Goal: Task Accomplishment & Management: Manage account settings

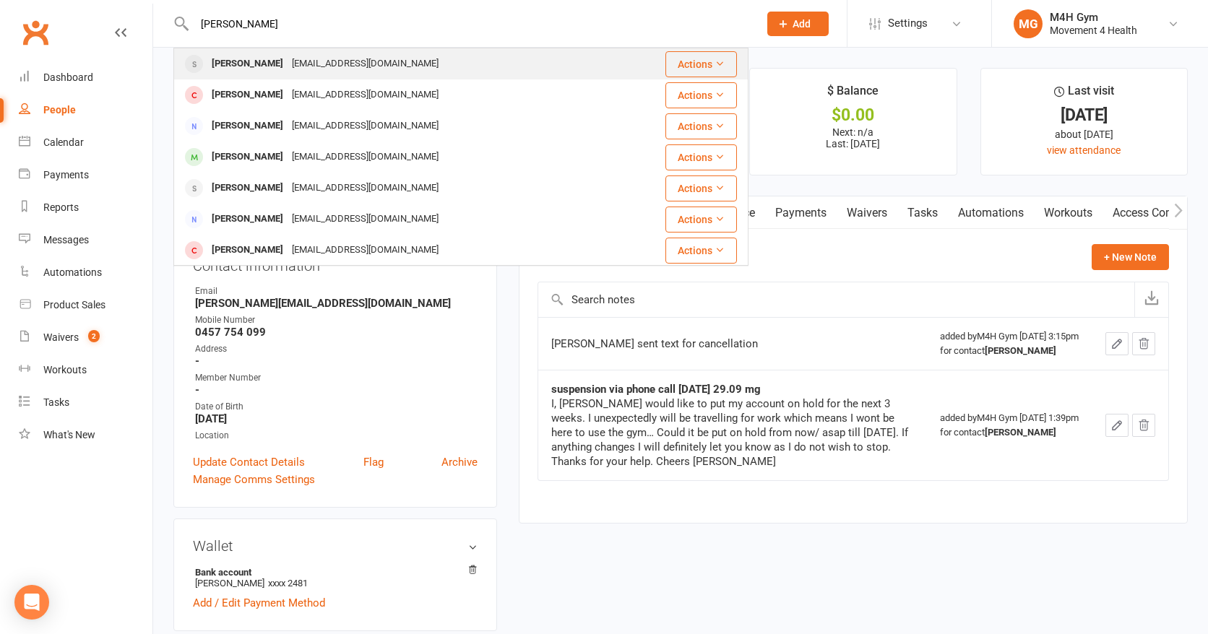
type input "[PERSON_NAME]"
click at [256, 61] on div "[PERSON_NAME]" at bounding box center [247, 63] width 80 height 21
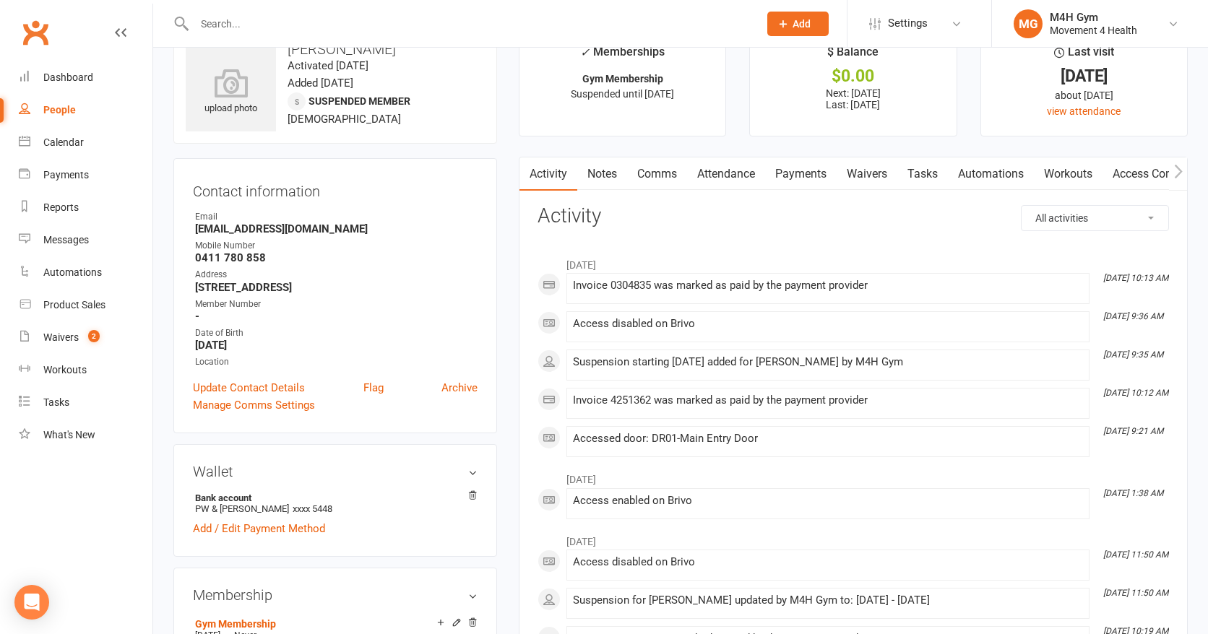
scroll to position [35, 0]
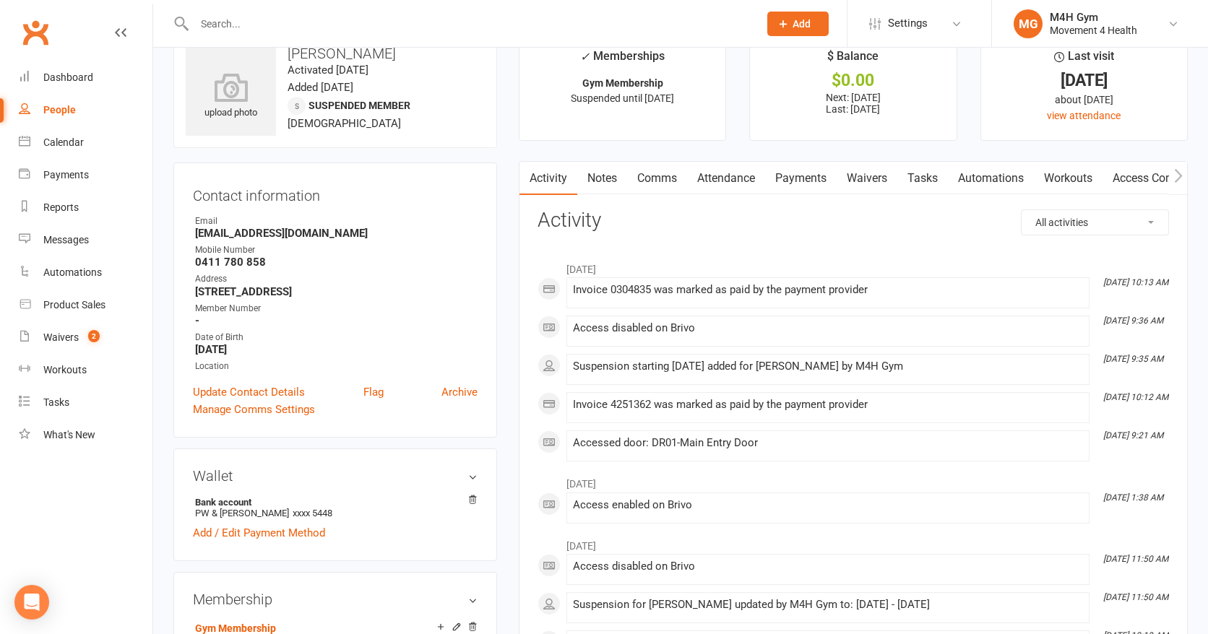
click at [797, 177] on link "Payments" at bounding box center [801, 178] width 72 height 33
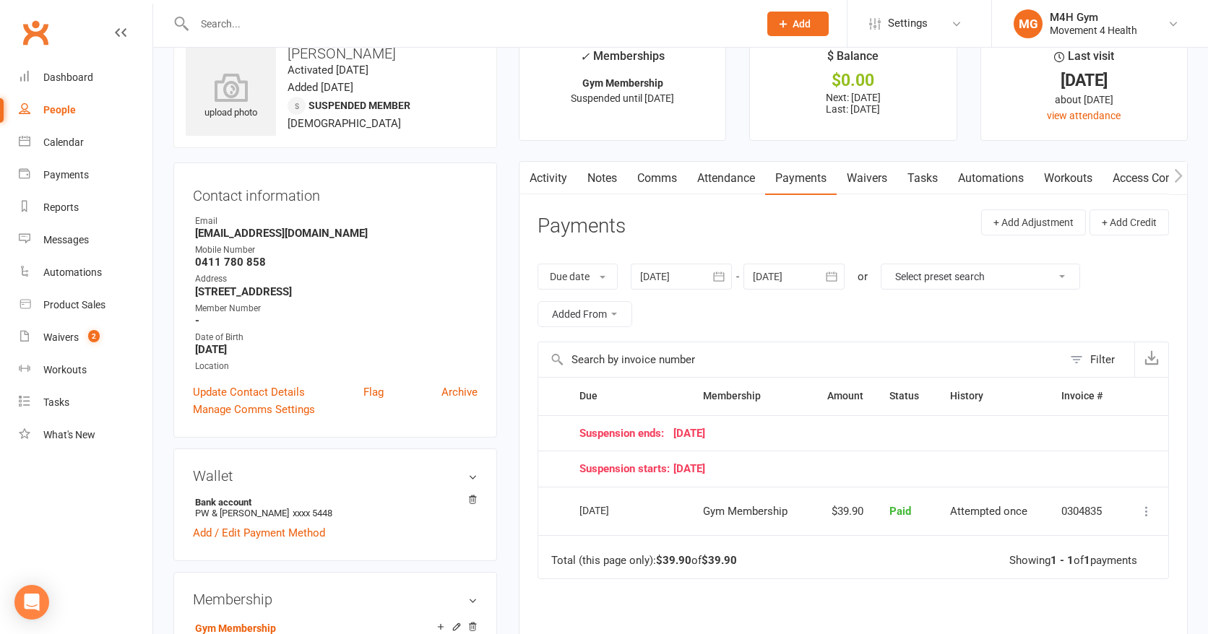
click at [825, 277] on button "button" at bounding box center [831, 277] width 26 height 26
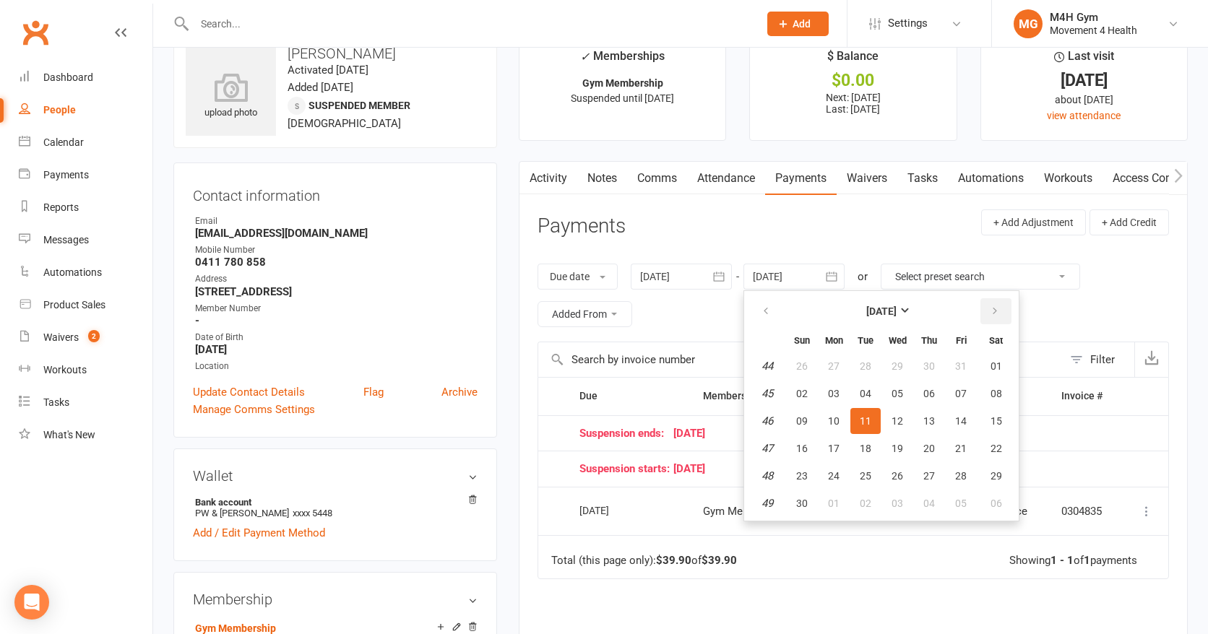
click at [997, 303] on button "button" at bounding box center [995, 311] width 31 height 26
click at [934, 384] on button "08" at bounding box center [929, 394] width 30 height 26
type input "[DATE]"
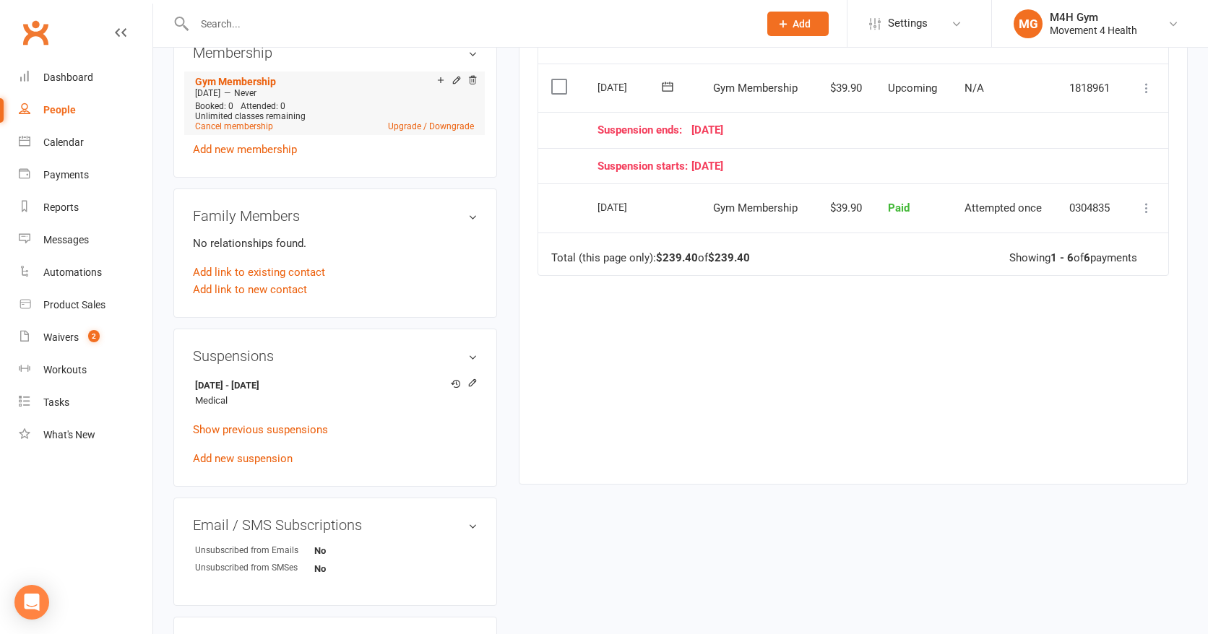
scroll to position [583, 0]
click at [472, 379] on icon at bounding box center [472, 381] width 10 height 10
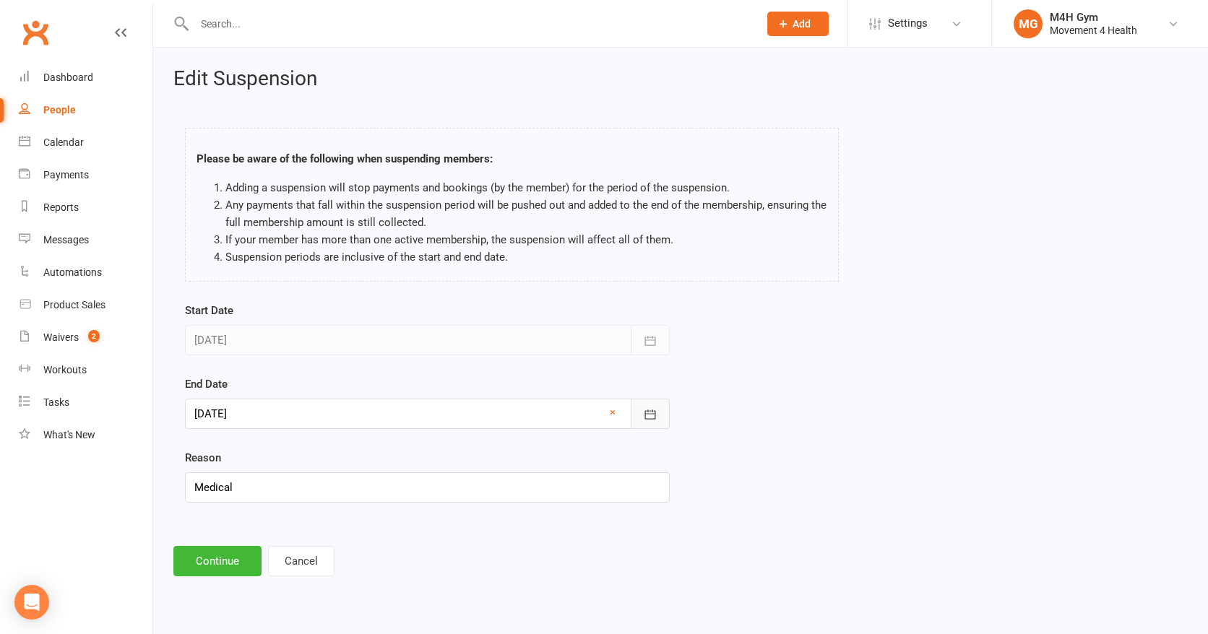
click at [649, 409] on icon "button" at bounding box center [650, 414] width 14 height 14
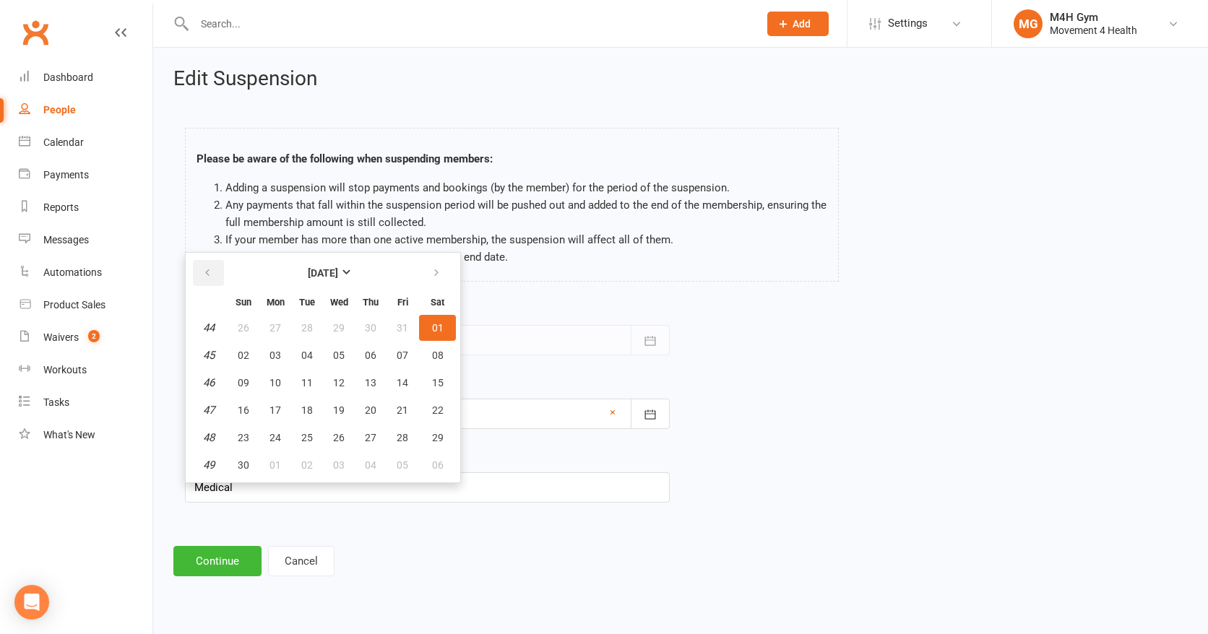
click at [204, 266] on button "button" at bounding box center [208, 273] width 31 height 26
click at [306, 377] on span "14" at bounding box center [307, 383] width 12 height 12
type input "[DATE]"
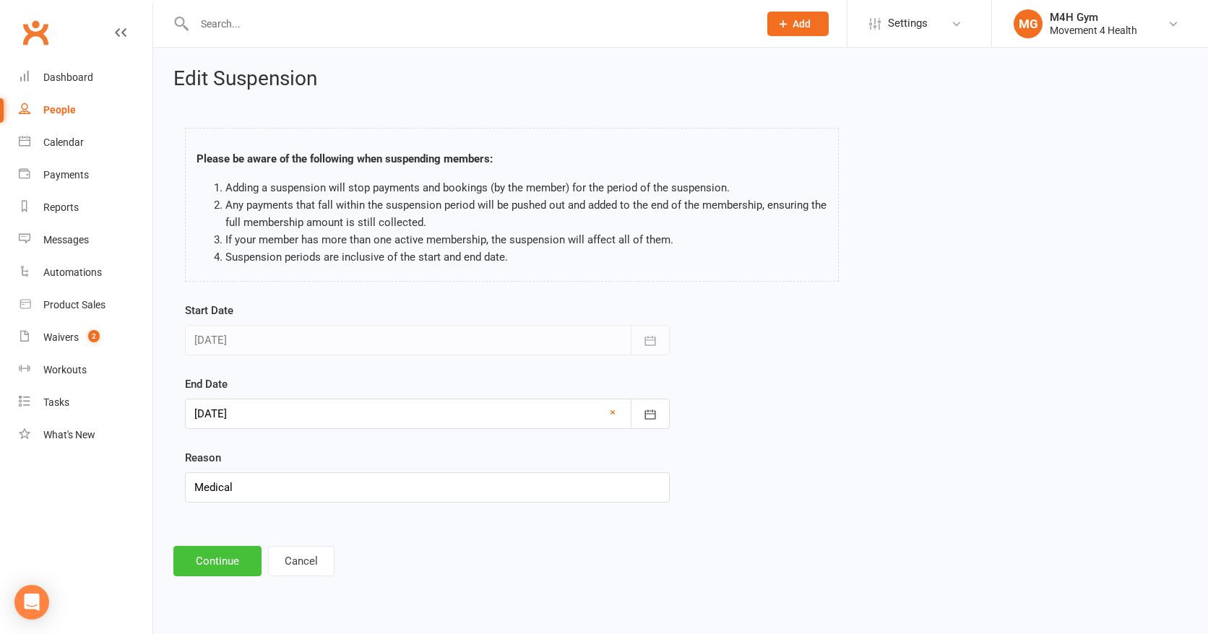
click at [214, 555] on button "Continue" at bounding box center [217, 561] width 88 height 30
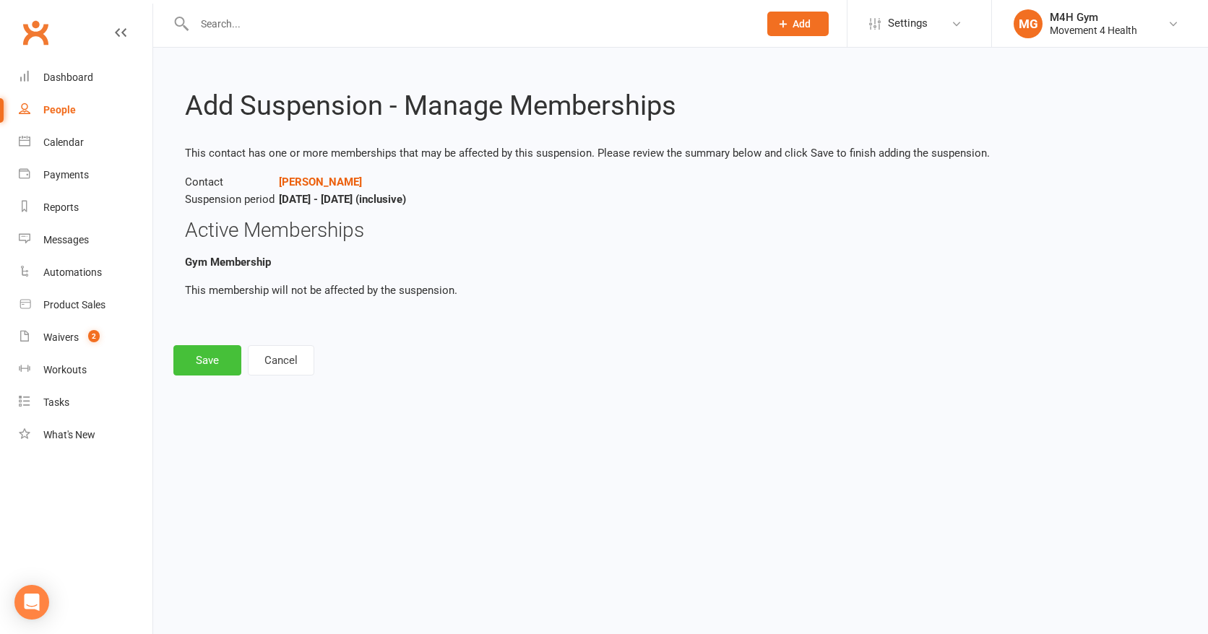
click at [192, 364] on button "Save" at bounding box center [207, 360] width 68 height 30
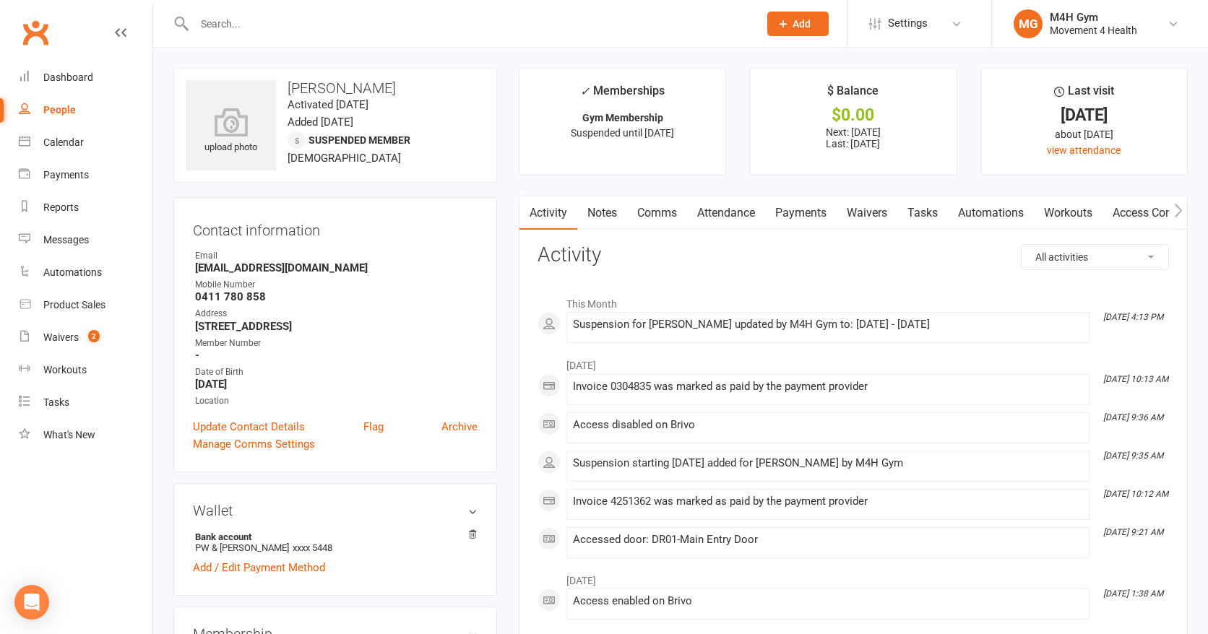
click at [803, 212] on link "Payments" at bounding box center [801, 212] width 72 height 33
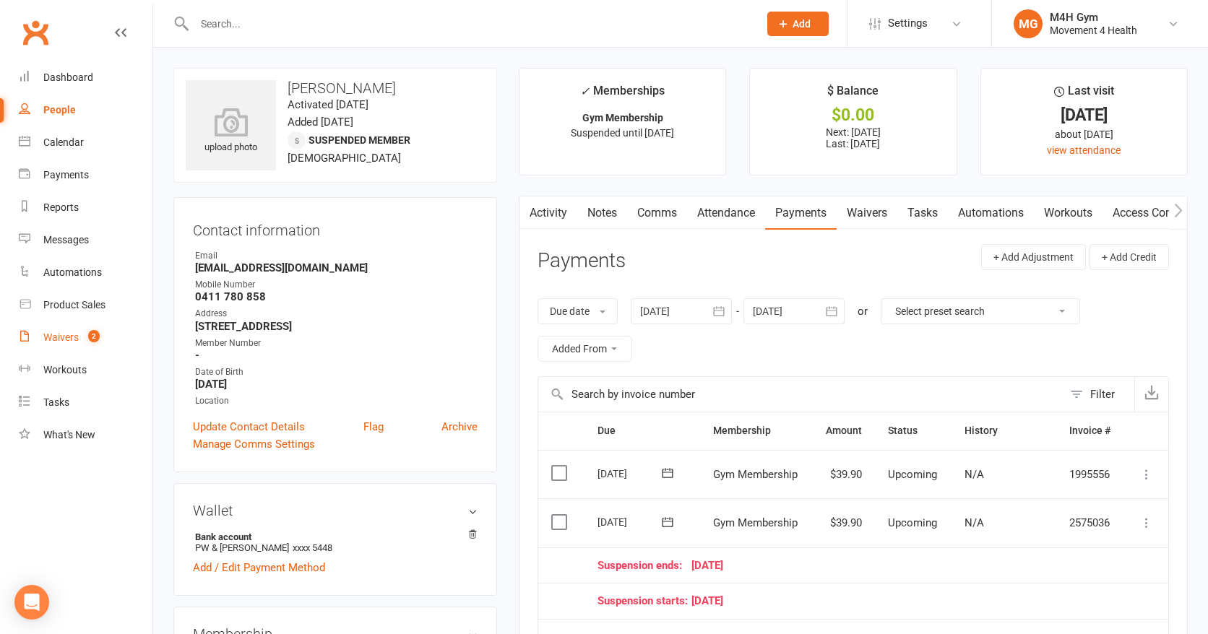
click at [64, 337] on div "Waivers" at bounding box center [60, 338] width 35 height 12
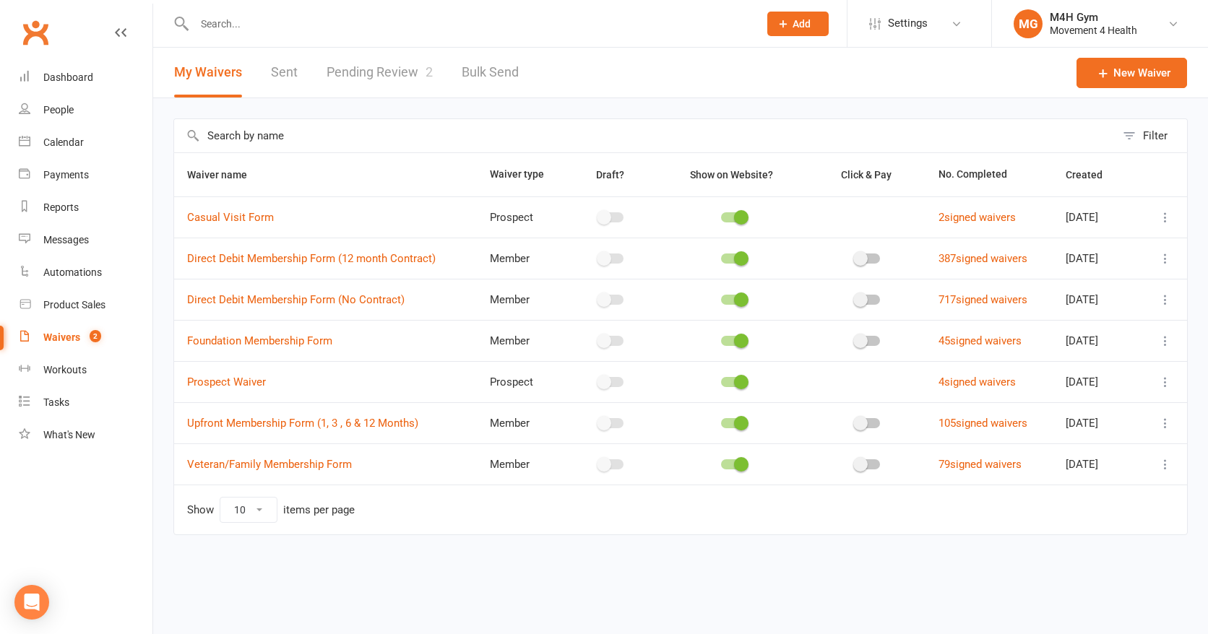
click at [1164, 297] on icon at bounding box center [1165, 300] width 14 height 14
click at [1127, 383] on link "Copy external link to clipboard" at bounding box center [1088, 385] width 170 height 29
click at [347, 67] on link "Pending Review 2" at bounding box center [379, 73] width 106 height 50
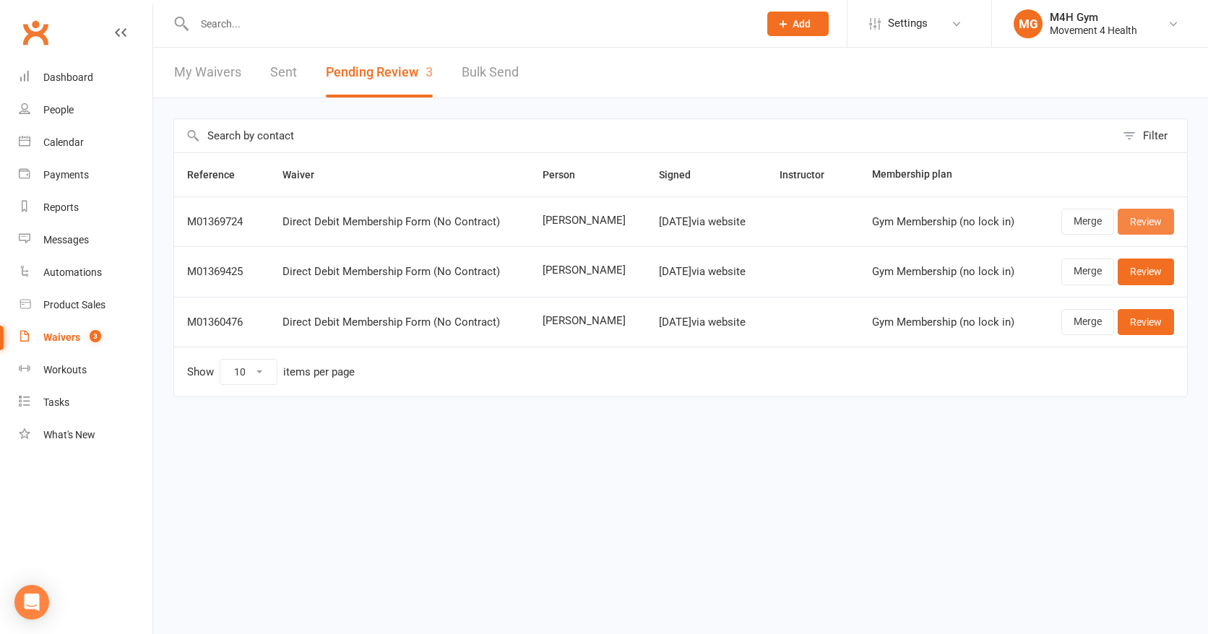
click at [1141, 218] on link "Review" at bounding box center [1145, 222] width 56 height 26
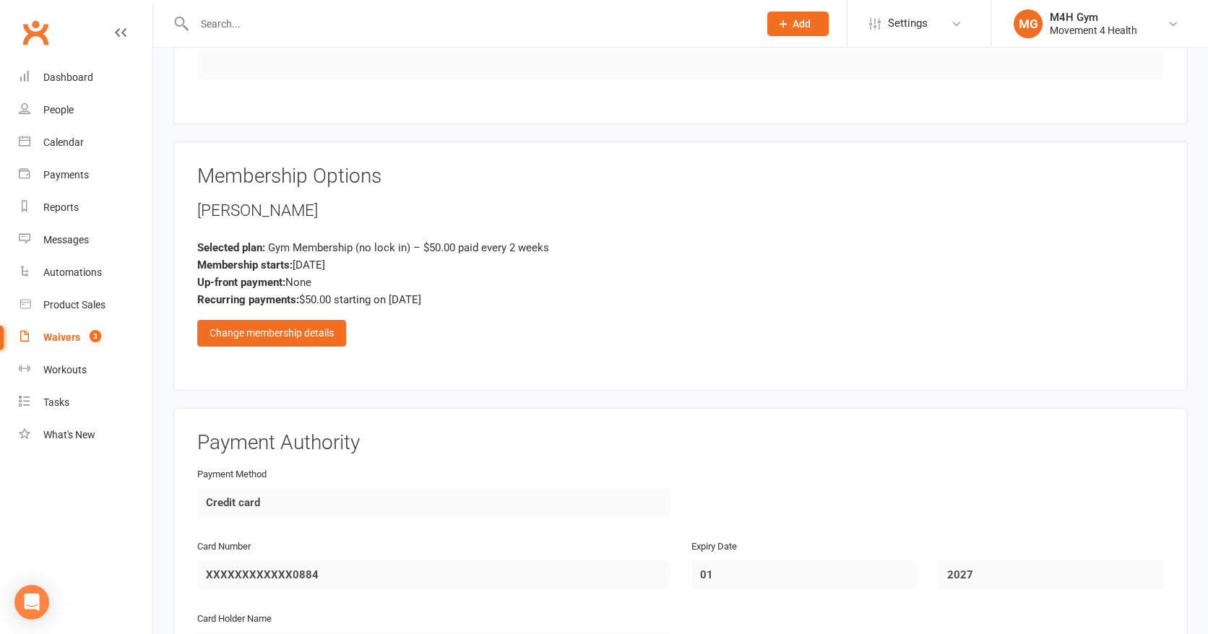
scroll to position [892, 0]
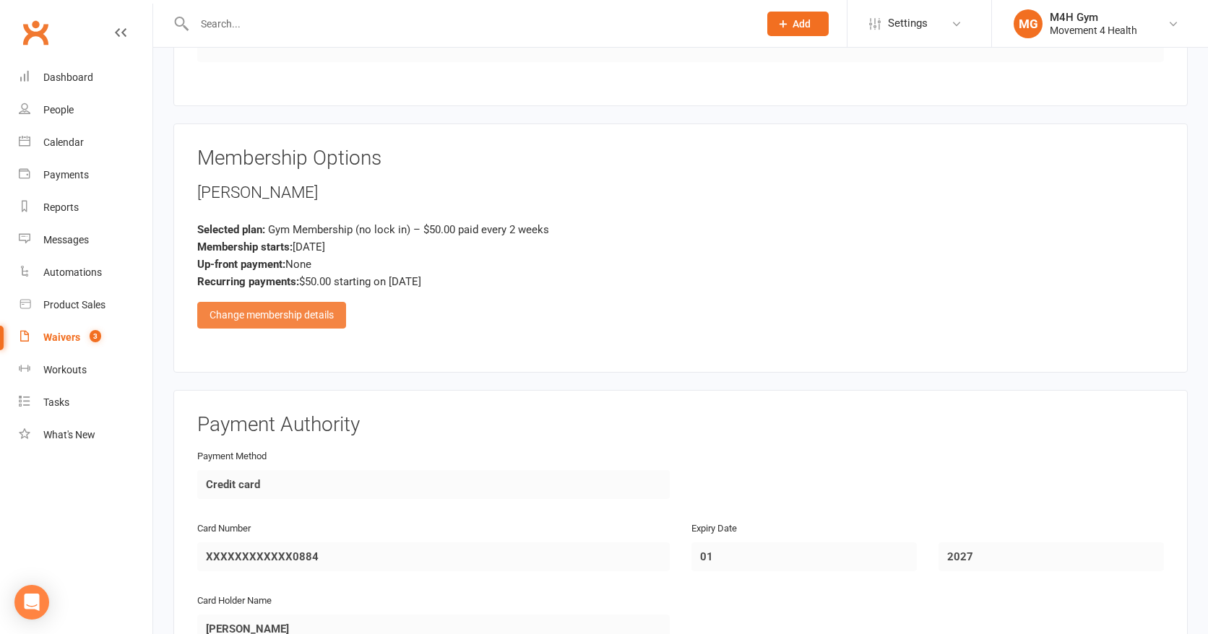
click at [296, 311] on div "Change membership details" at bounding box center [271, 315] width 149 height 26
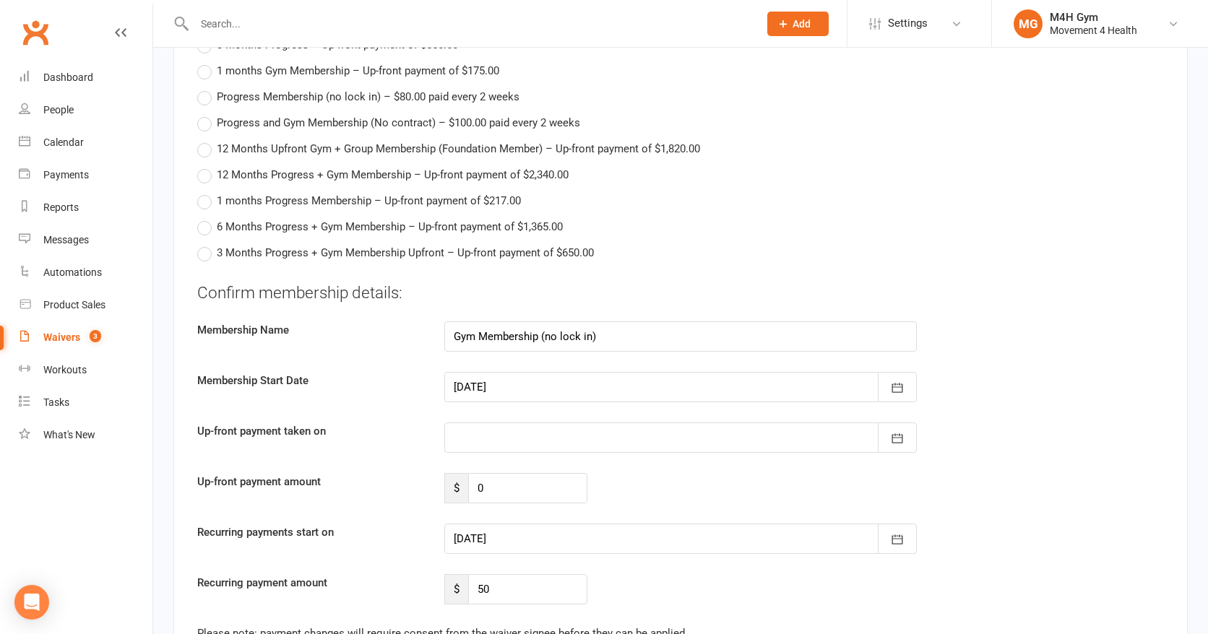
scroll to position [1380, 0]
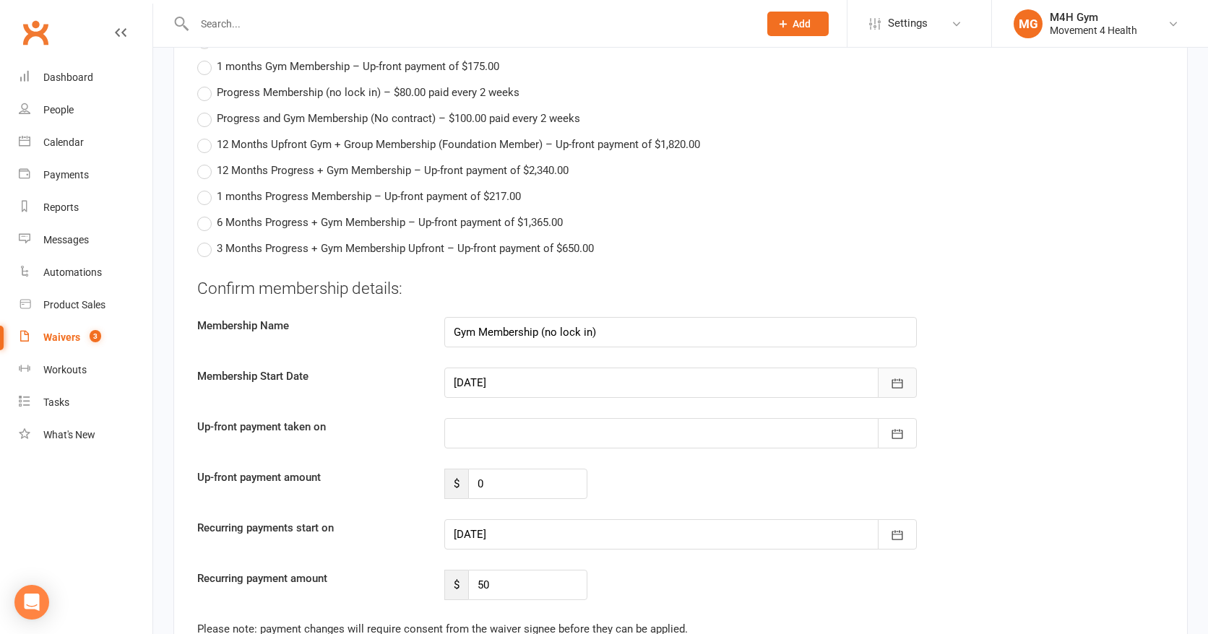
click at [899, 379] on icon "button" at bounding box center [897, 383] width 11 height 9
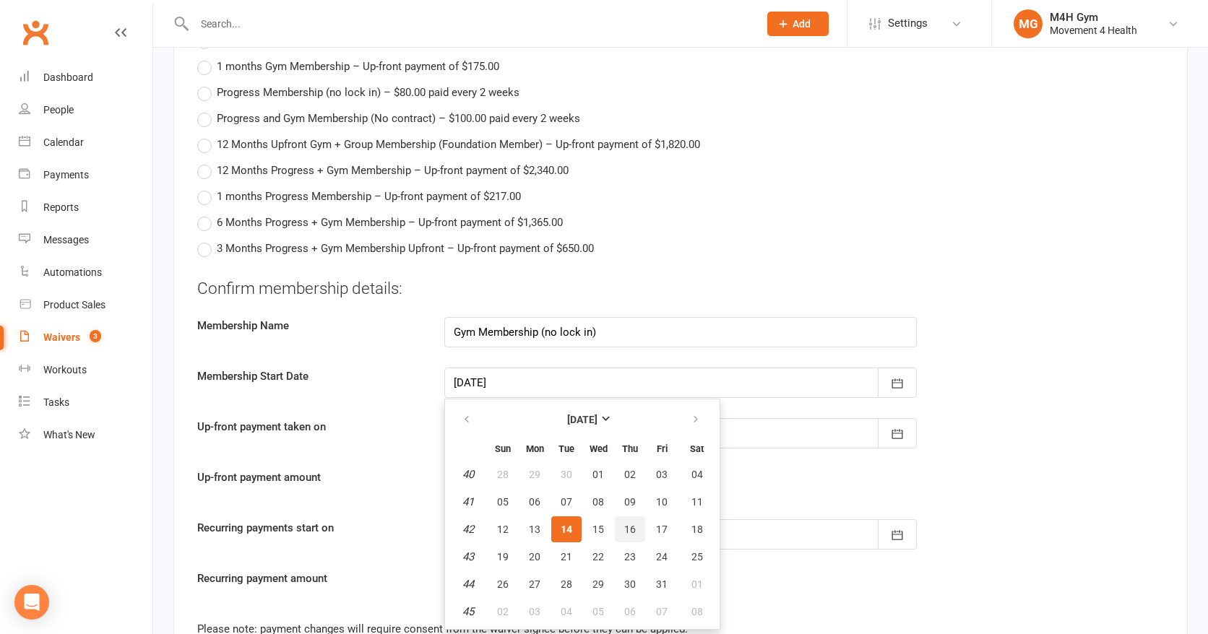
click at [628, 519] on button "16" at bounding box center [630, 529] width 30 height 26
type input "[DATE]"
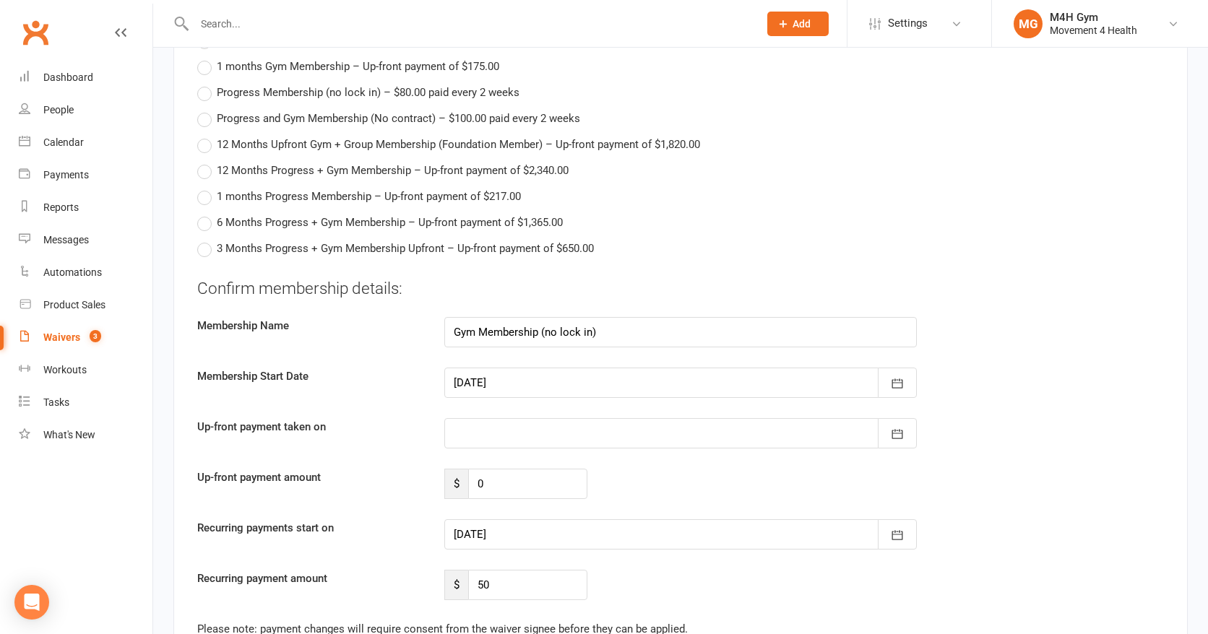
type input "[DATE]"
click at [896, 372] on button "button" at bounding box center [897, 383] width 39 height 30
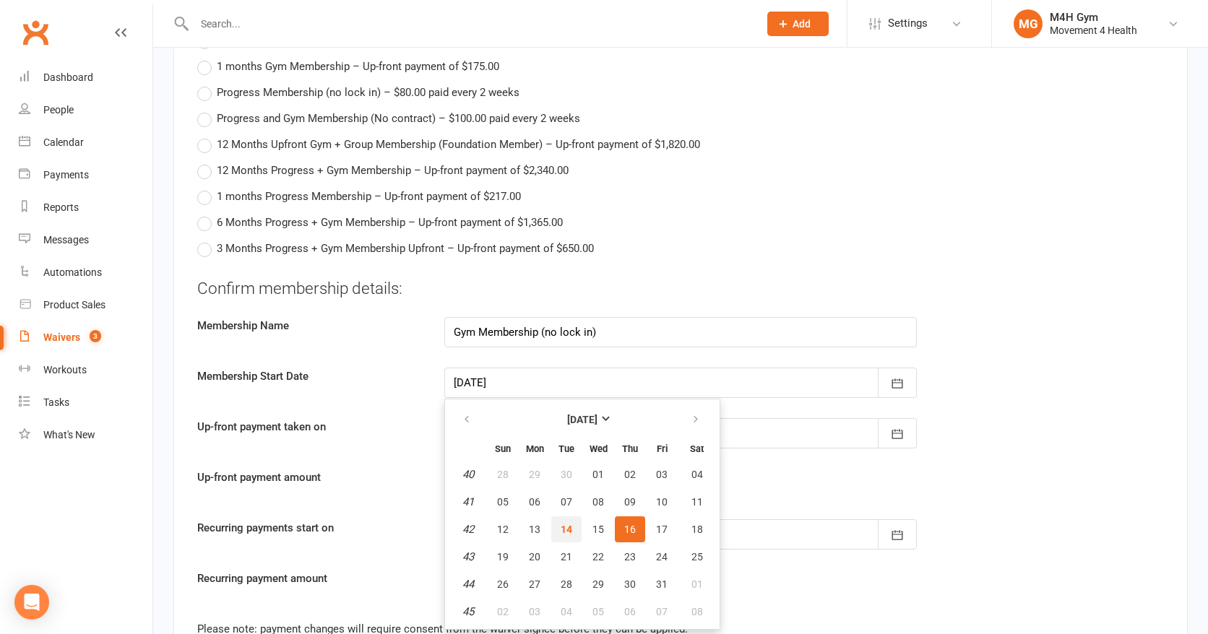
click at [570, 524] on span "14" at bounding box center [567, 530] width 12 height 12
type input "[DATE]"
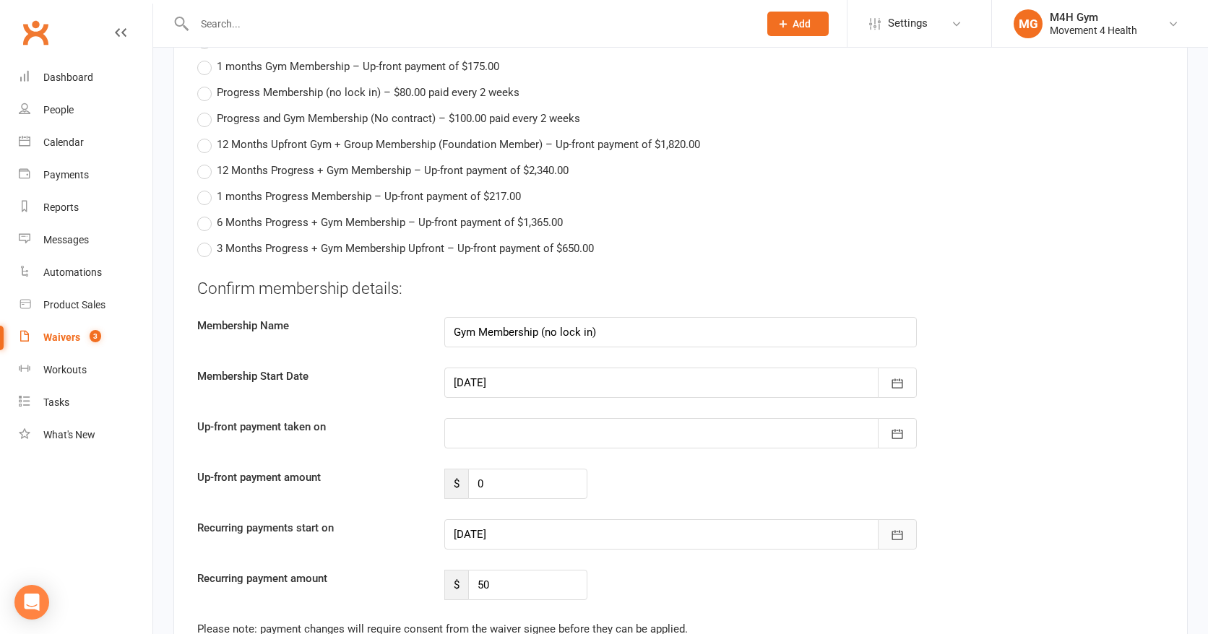
click at [896, 528] on icon "button" at bounding box center [897, 535] width 14 height 14
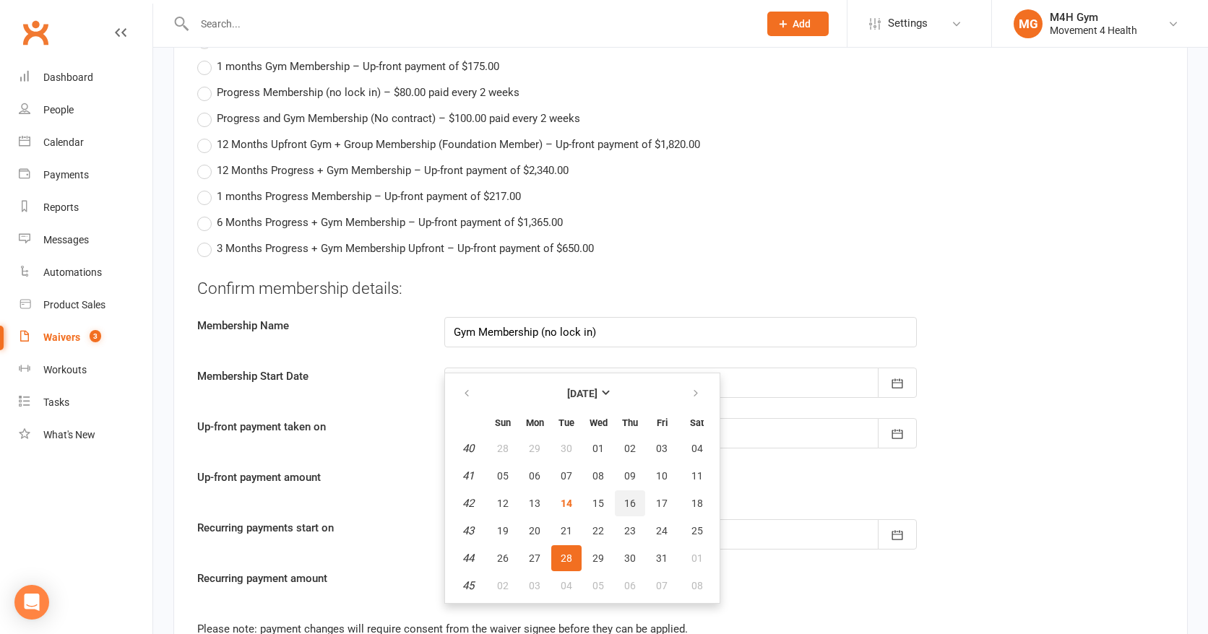
click at [635, 494] on button "16" at bounding box center [630, 503] width 30 height 26
type input "[DATE]"
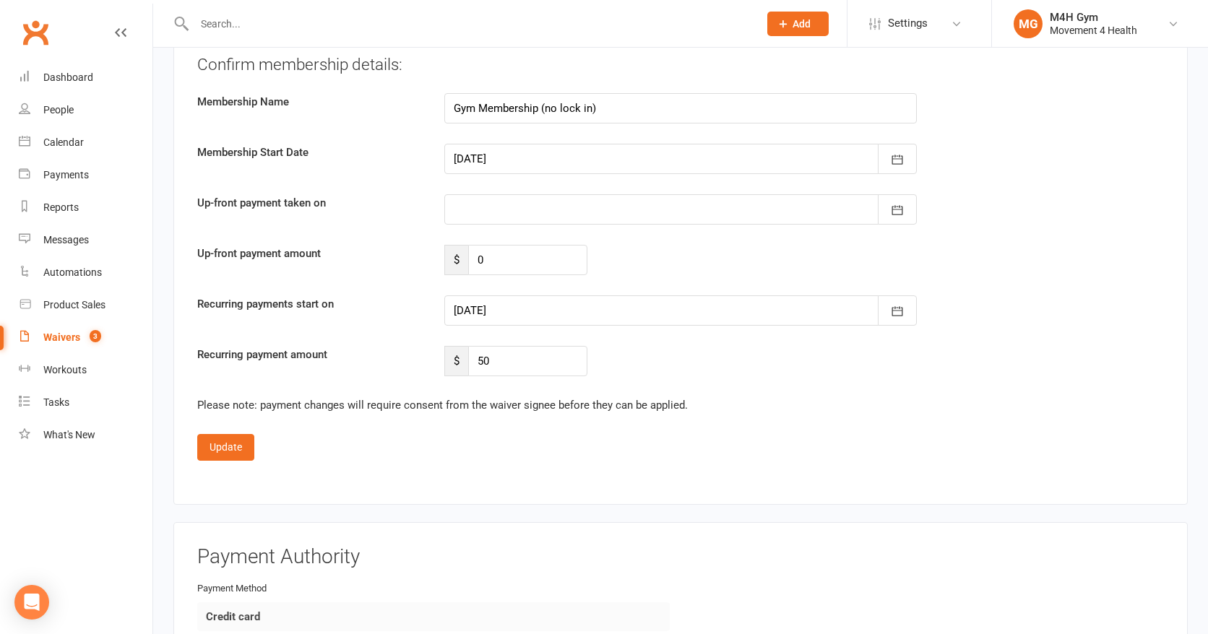
scroll to position [1604, 0]
click at [217, 442] on button "Update" at bounding box center [225, 446] width 57 height 26
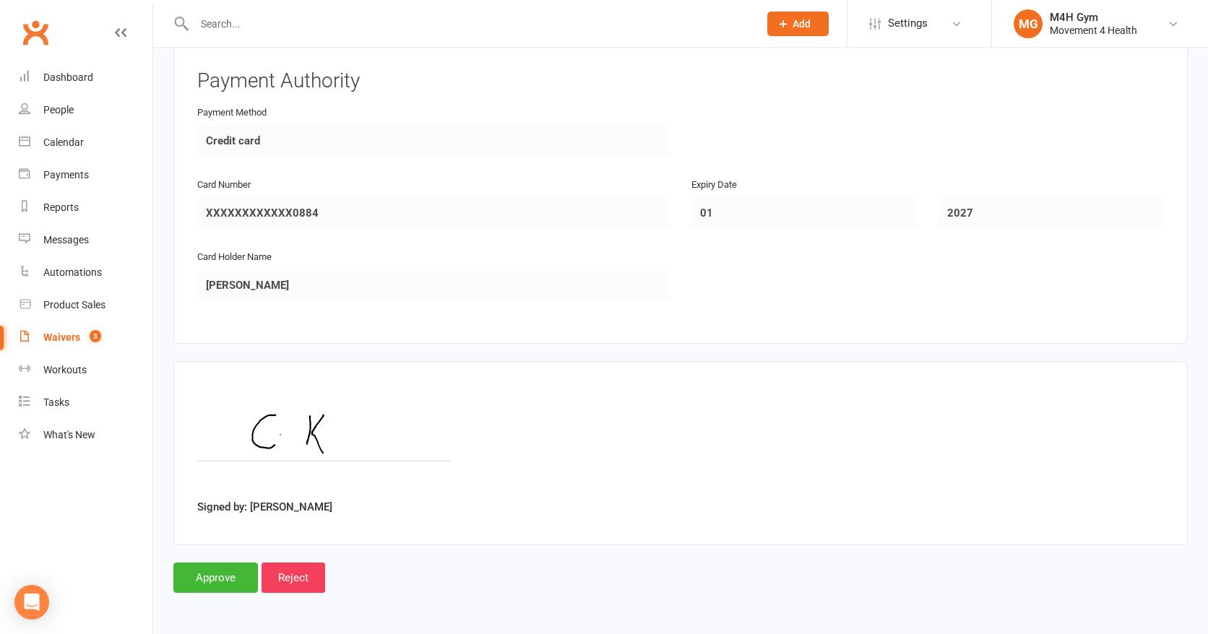
scroll to position [1232, 0]
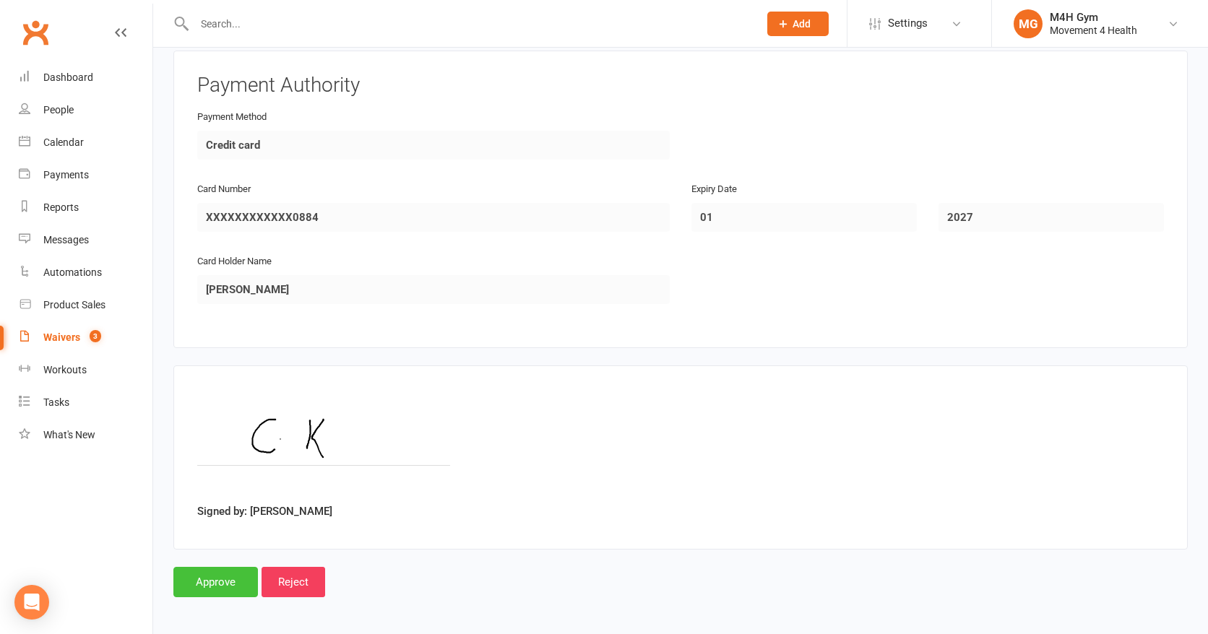
click at [222, 573] on input "Approve" at bounding box center [215, 582] width 85 height 30
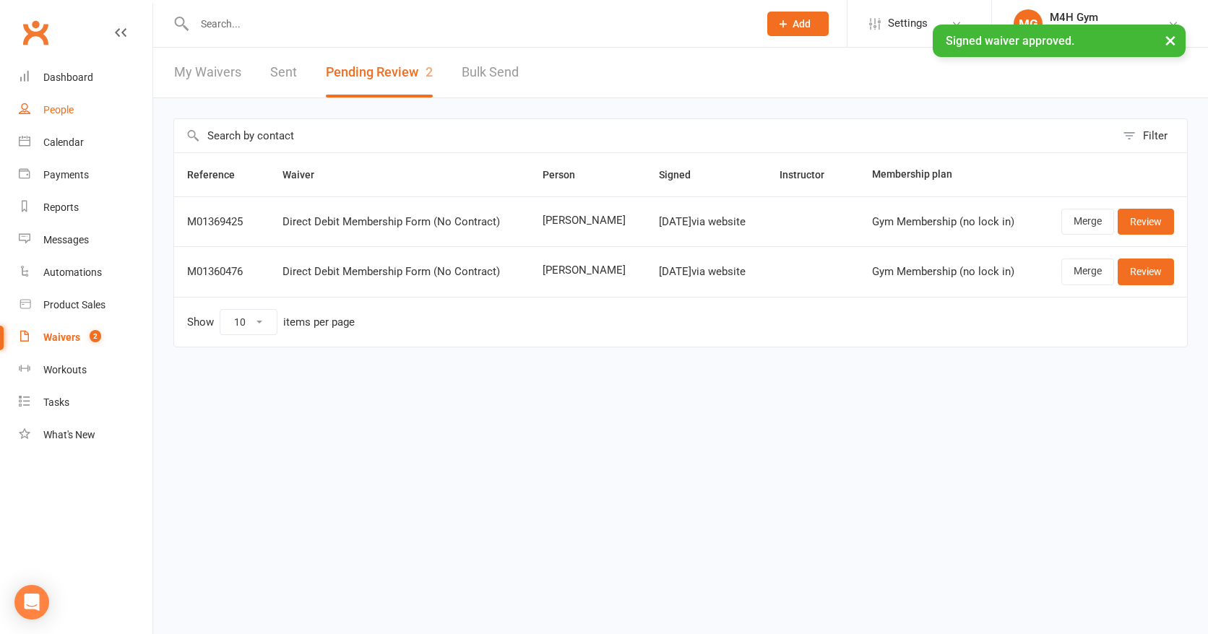
click at [65, 107] on div "People" at bounding box center [58, 110] width 30 height 12
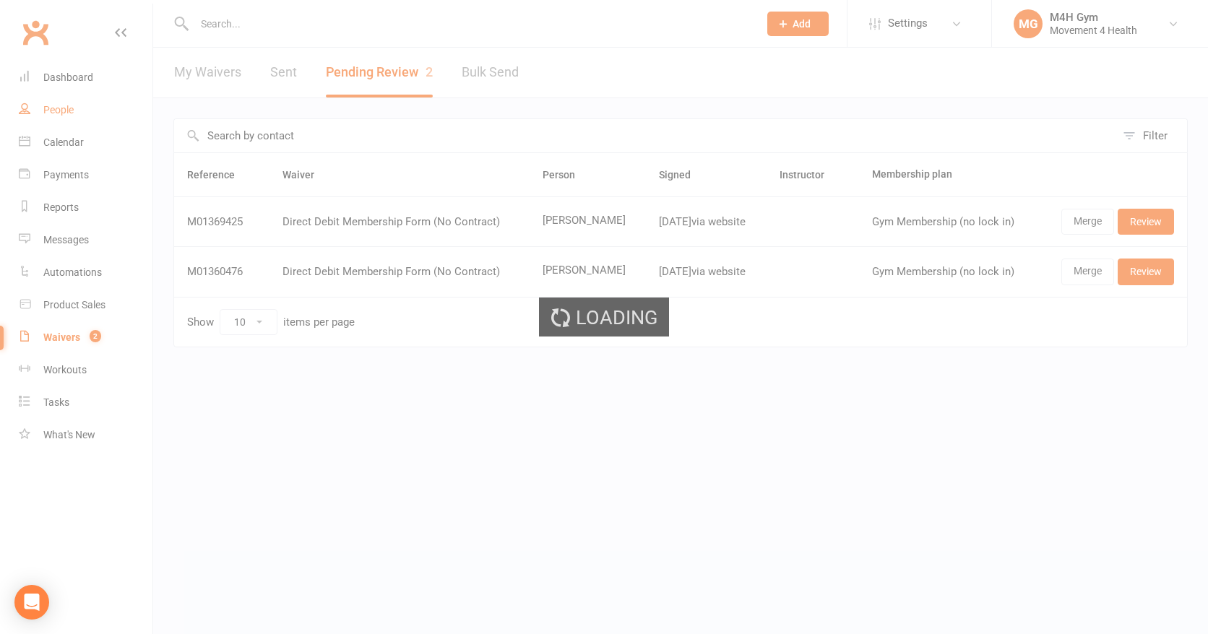
select select "100"
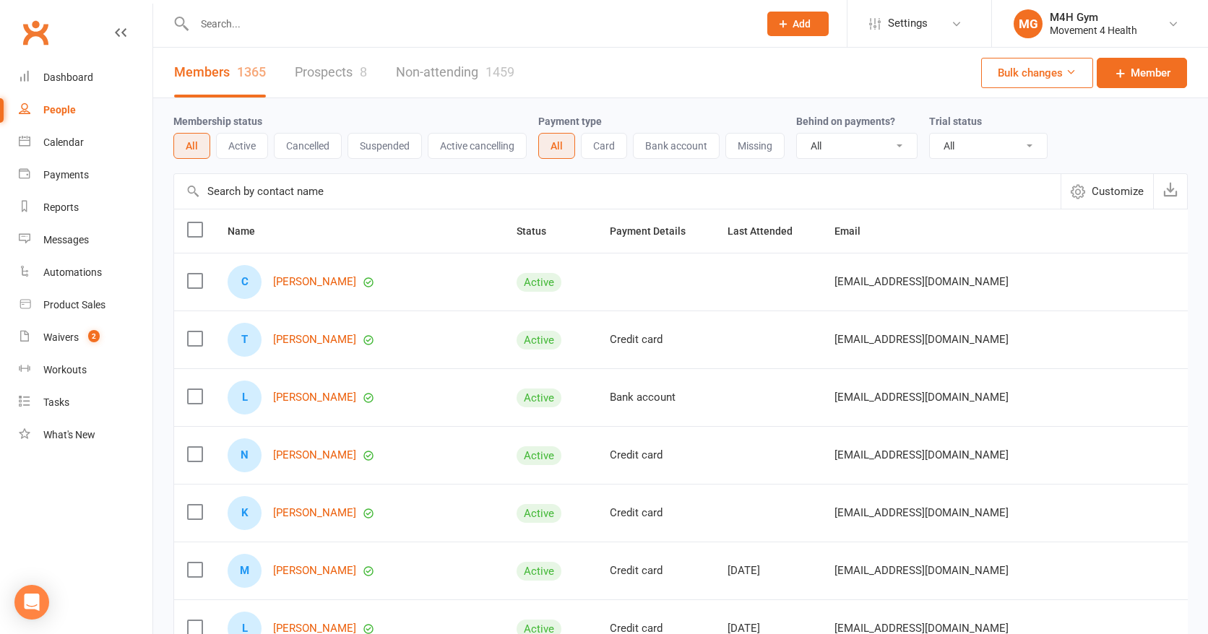
click at [217, 30] on input "text" at bounding box center [469, 24] width 558 height 20
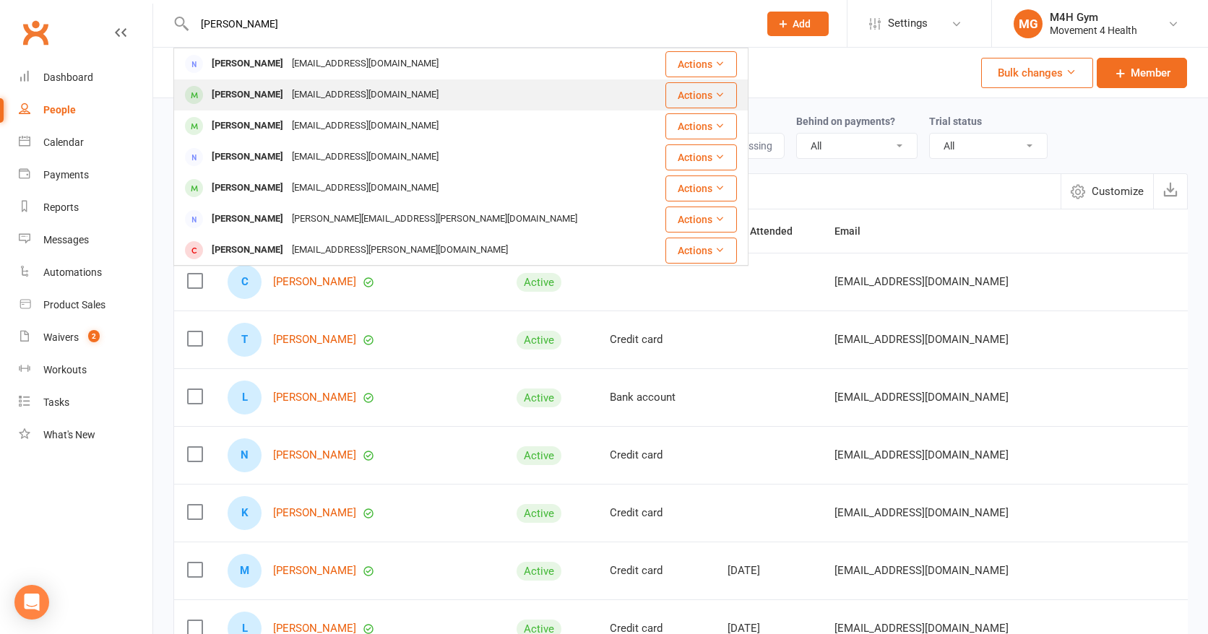
type input "[PERSON_NAME]"
click at [287, 90] on div "[EMAIL_ADDRESS][DOMAIN_NAME]" at bounding box center [364, 95] width 155 height 21
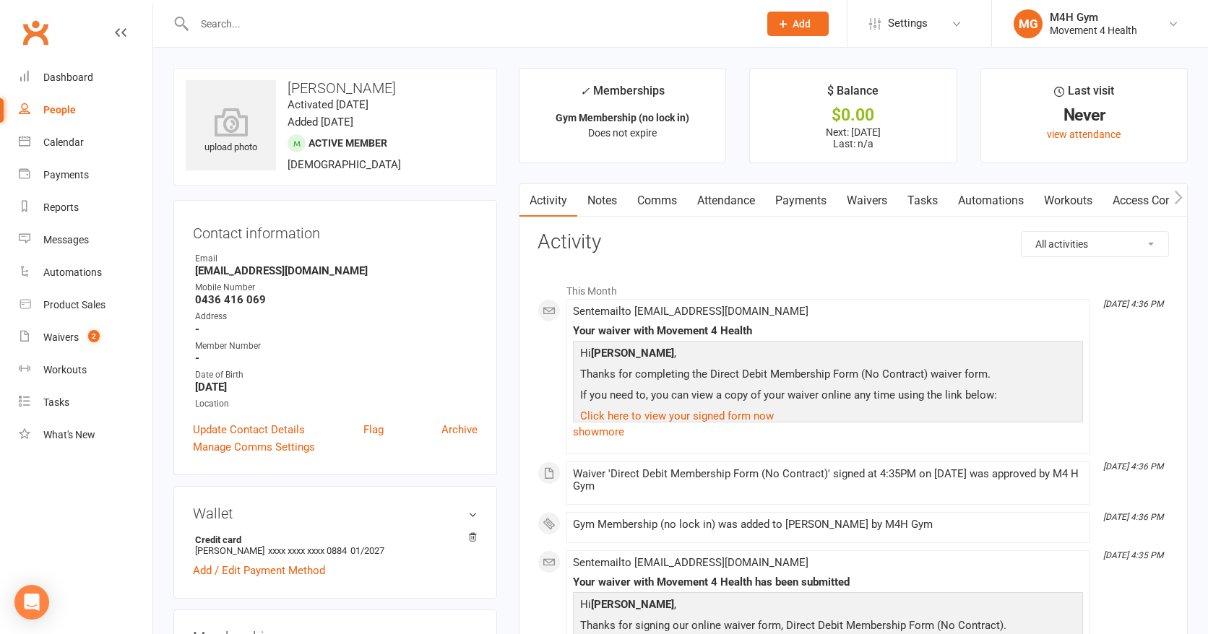
click at [1135, 197] on link "Access Control" at bounding box center [1150, 200] width 96 height 33
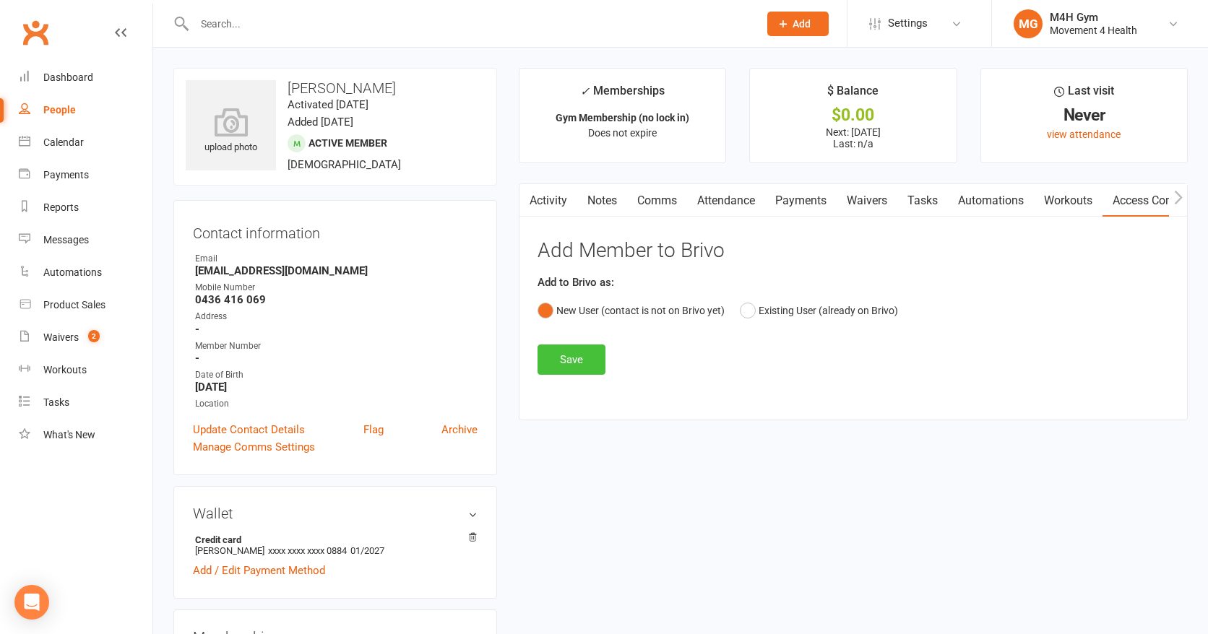
click at [586, 353] on button "Save" at bounding box center [571, 360] width 68 height 30
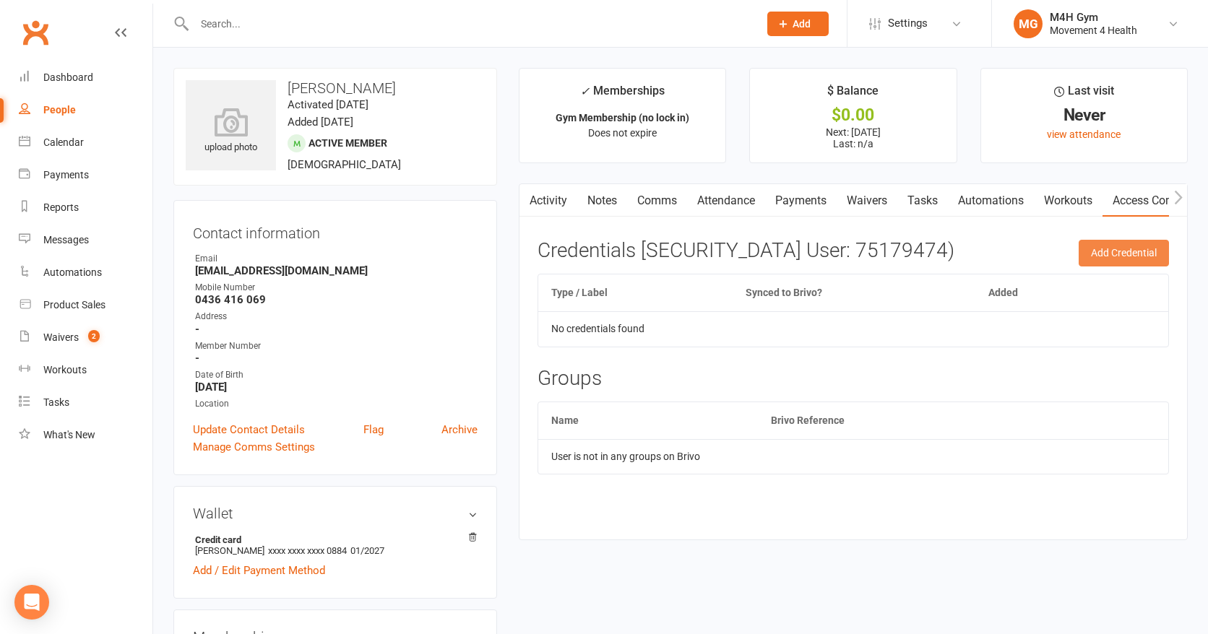
click at [1098, 245] on button "Add Credential" at bounding box center [1123, 253] width 90 height 26
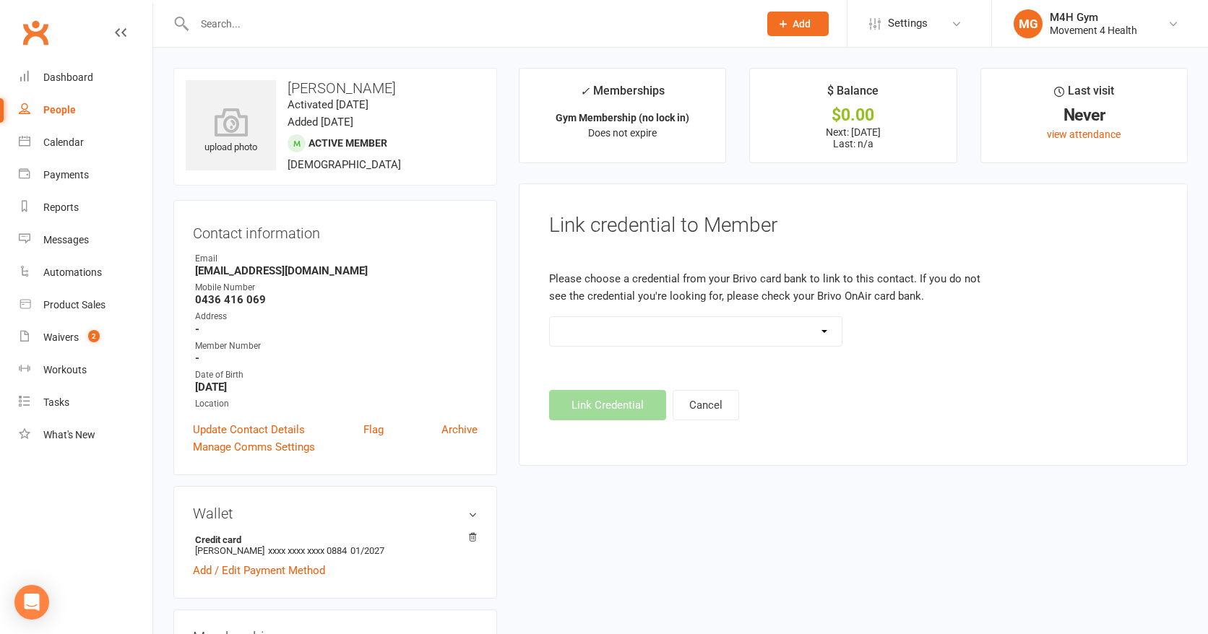
click at [828, 329] on select "Standard 26 Bit (03461) Standard 26 Bit (101) Standard 26 Bit (10101) Standard …" at bounding box center [696, 331] width 292 height 29
select select "643"
click at [550, 317] on select "Standard 26 Bit (03461) Standard 26 Bit (101) Standard 26 Bit (10101) Standard …" at bounding box center [696, 331] width 292 height 29
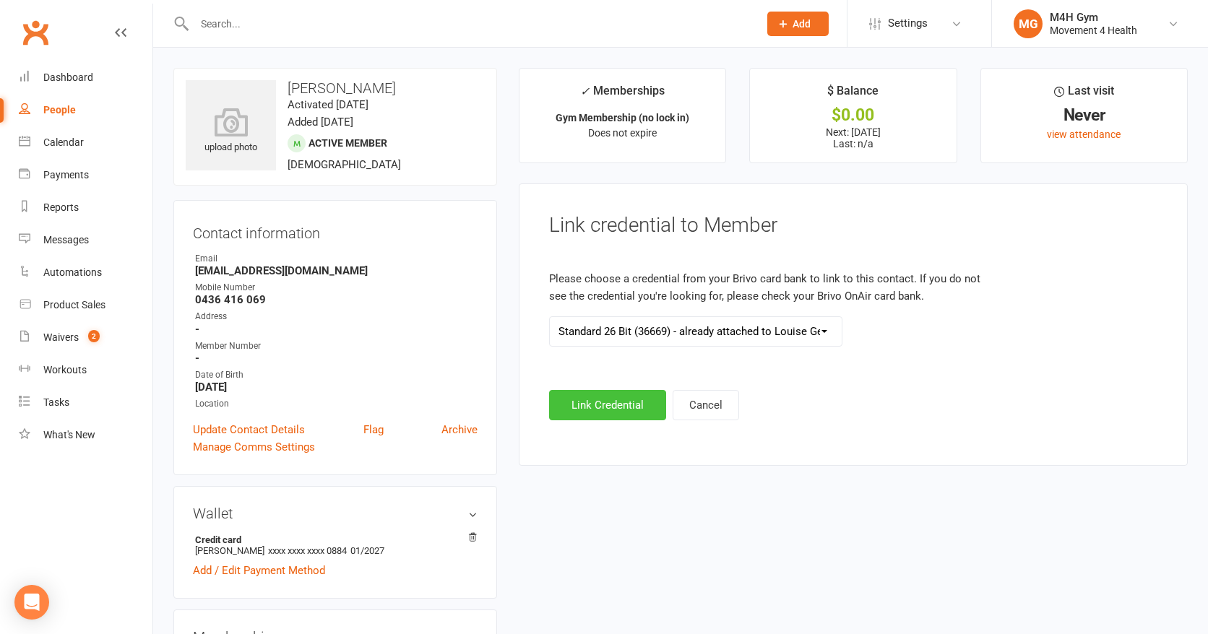
click at [630, 399] on button "Link Credential" at bounding box center [607, 405] width 117 height 30
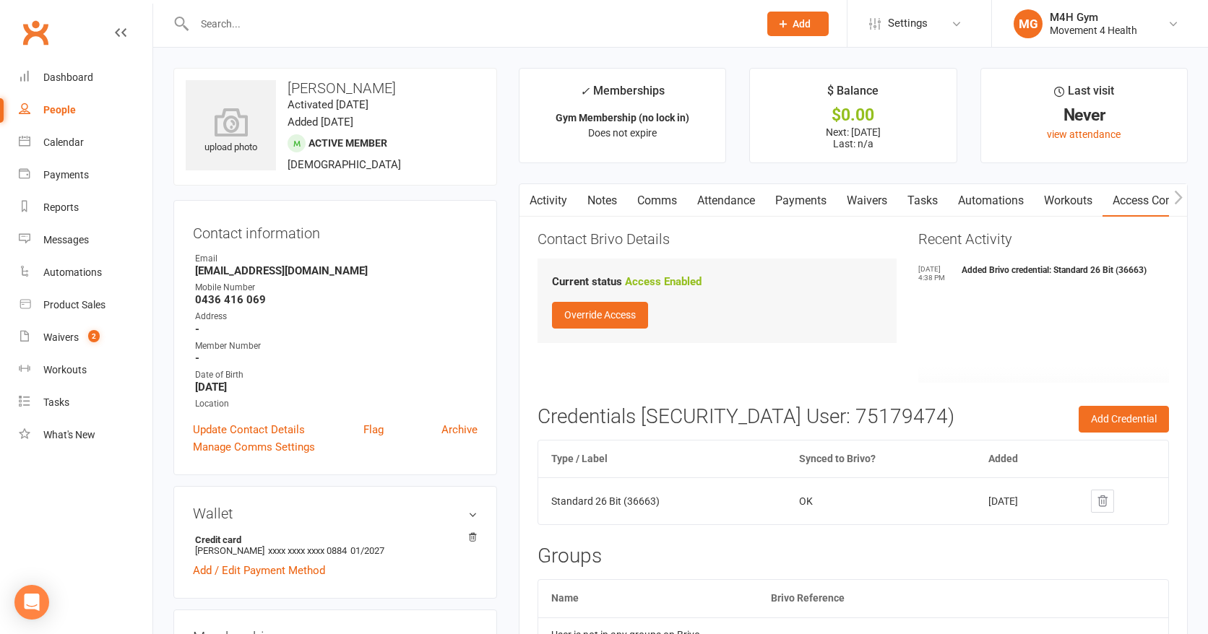
click at [553, 194] on link "Activity" at bounding box center [548, 200] width 58 height 33
